Goal: Information Seeking & Learning: Learn about a topic

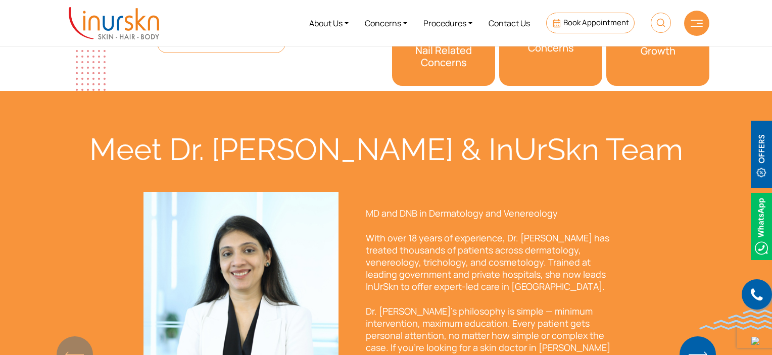
click at [682, 32] on div "About Us Concerns Procedures Contact Us Book Appointment" at bounding box center [435, 23] width 536 height 38
click at [693, 27] on div at bounding box center [696, 23] width 25 height 25
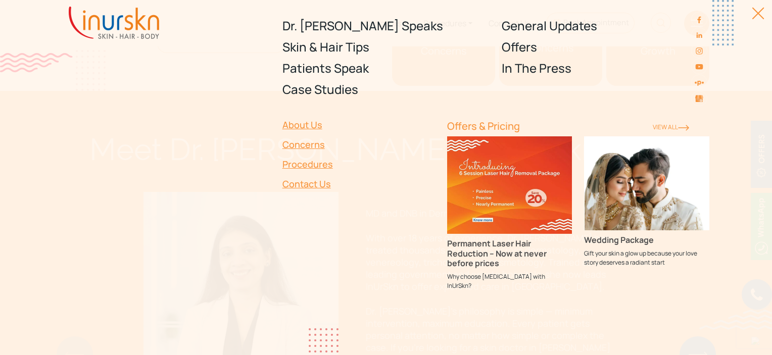
click at [693, 27] on div at bounding box center [699, 59] width 16 height 94
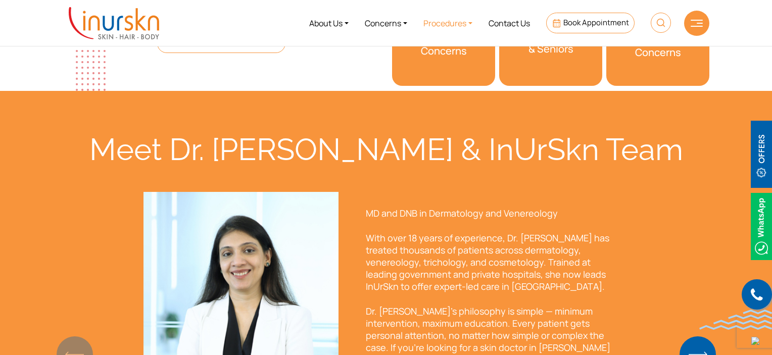
click at [473, 22] on link "Procedures" at bounding box center [447, 23] width 65 height 38
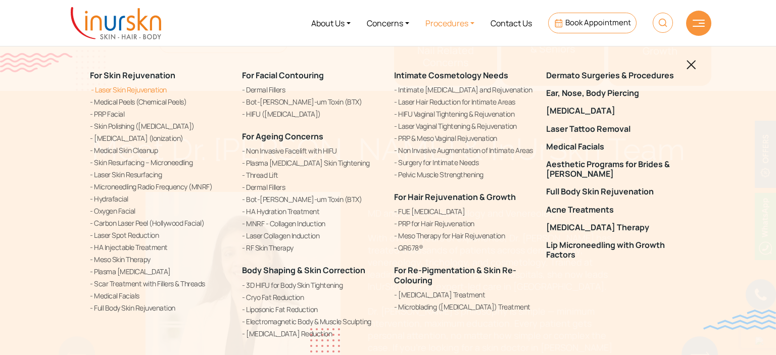
click at [130, 87] on link "Laser Skin Rejuvenation" at bounding box center [160, 89] width 140 height 11
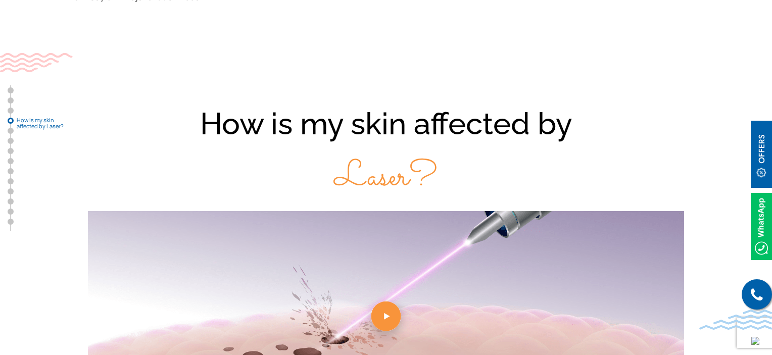
scroll to position [1162, 0]
